Goal: Find specific page/section: Find specific page/section

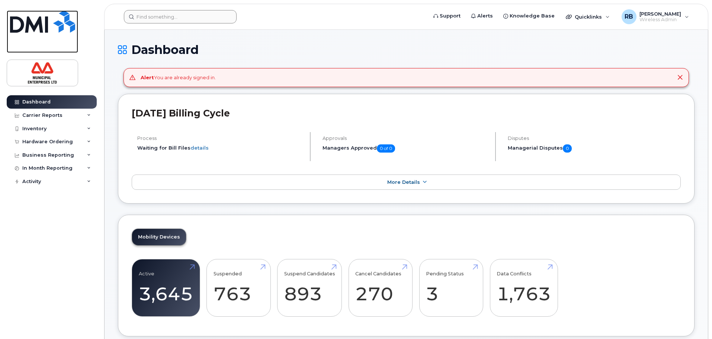
click at [59, 26] on img at bounding box center [42, 21] width 65 height 22
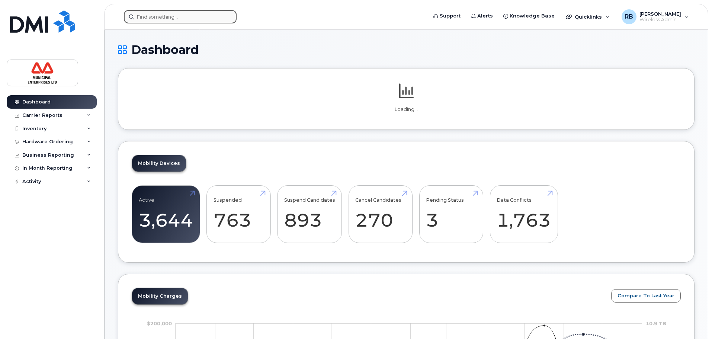
click at [171, 18] on input at bounding box center [180, 16] width 113 height 13
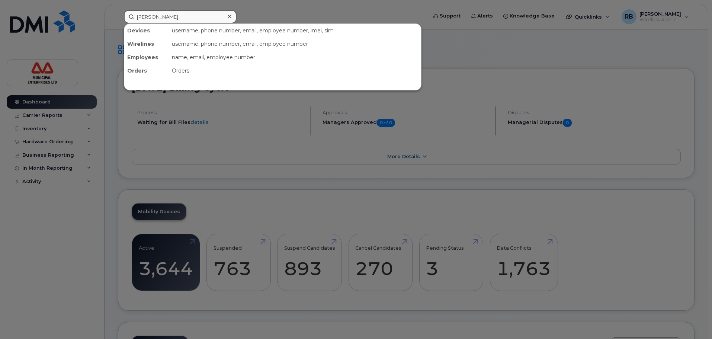
type input "davinder singh"
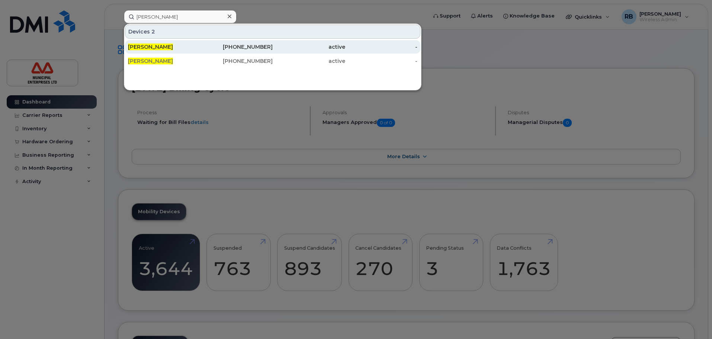
click at [161, 46] on span "Davinder Singh" at bounding box center [150, 47] width 45 height 7
